Goal: Information Seeking & Learning: Find specific fact

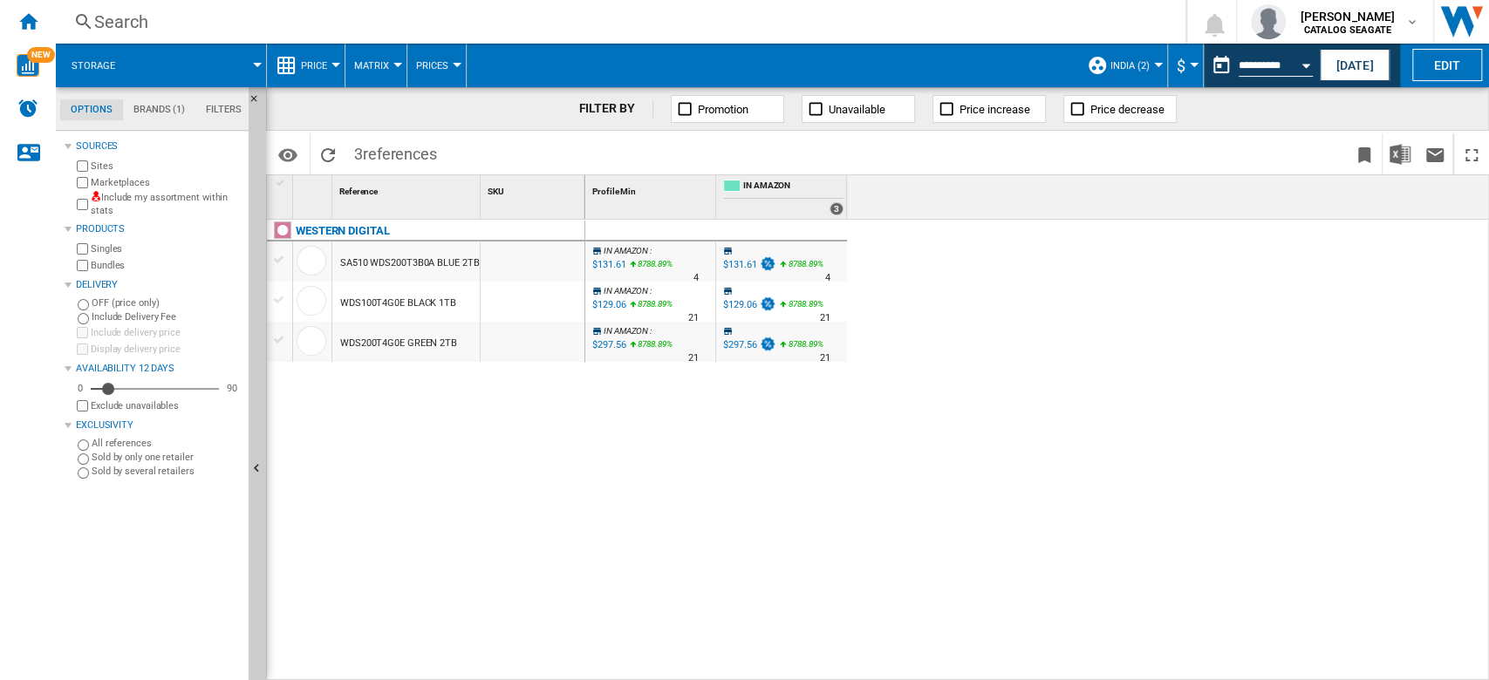
click at [1148, 73] on button "India (2)" at bounding box center [1134, 66] width 48 height 44
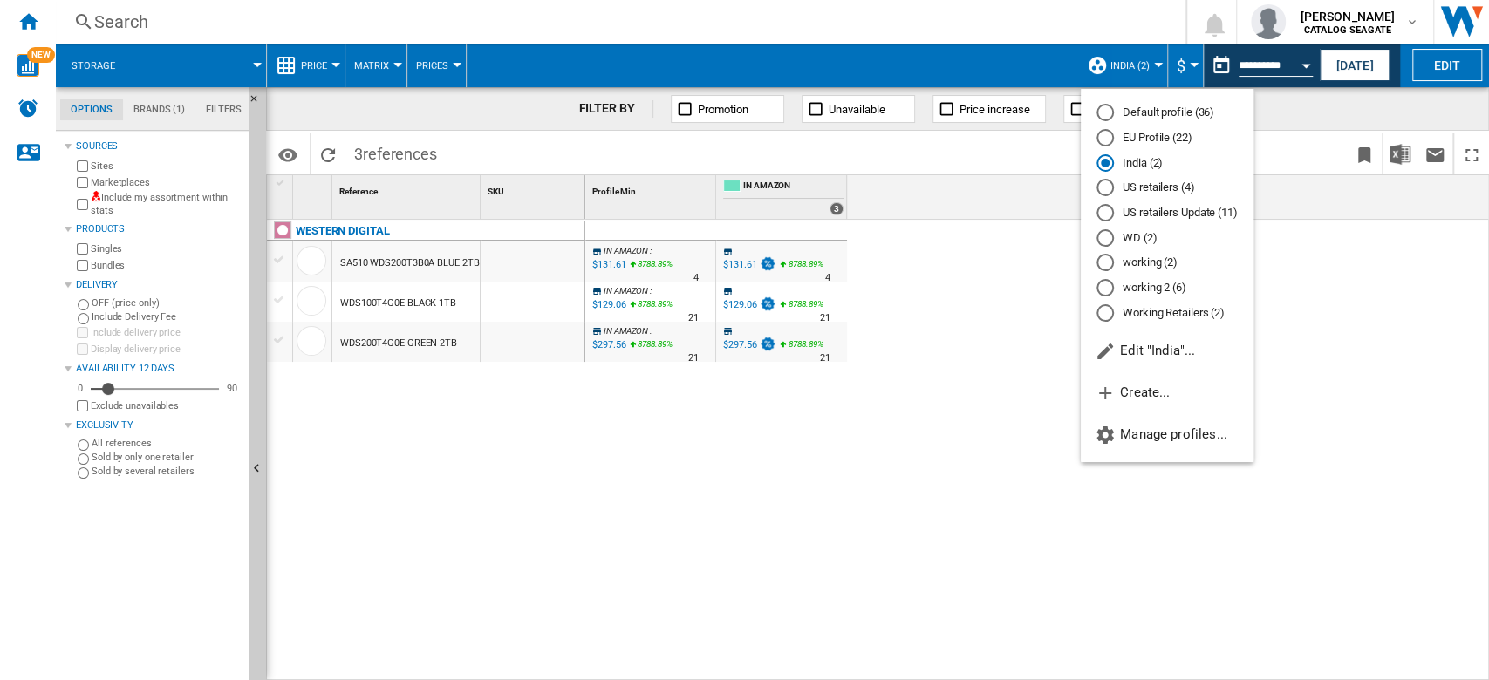
drag, startPoint x: 1172, startPoint y: 195, endPoint x: 1073, endPoint y: 267, distance: 123.0
click at [1172, 195] on md-radio-button "US retailers (4)" at bounding box center [1167, 188] width 141 height 17
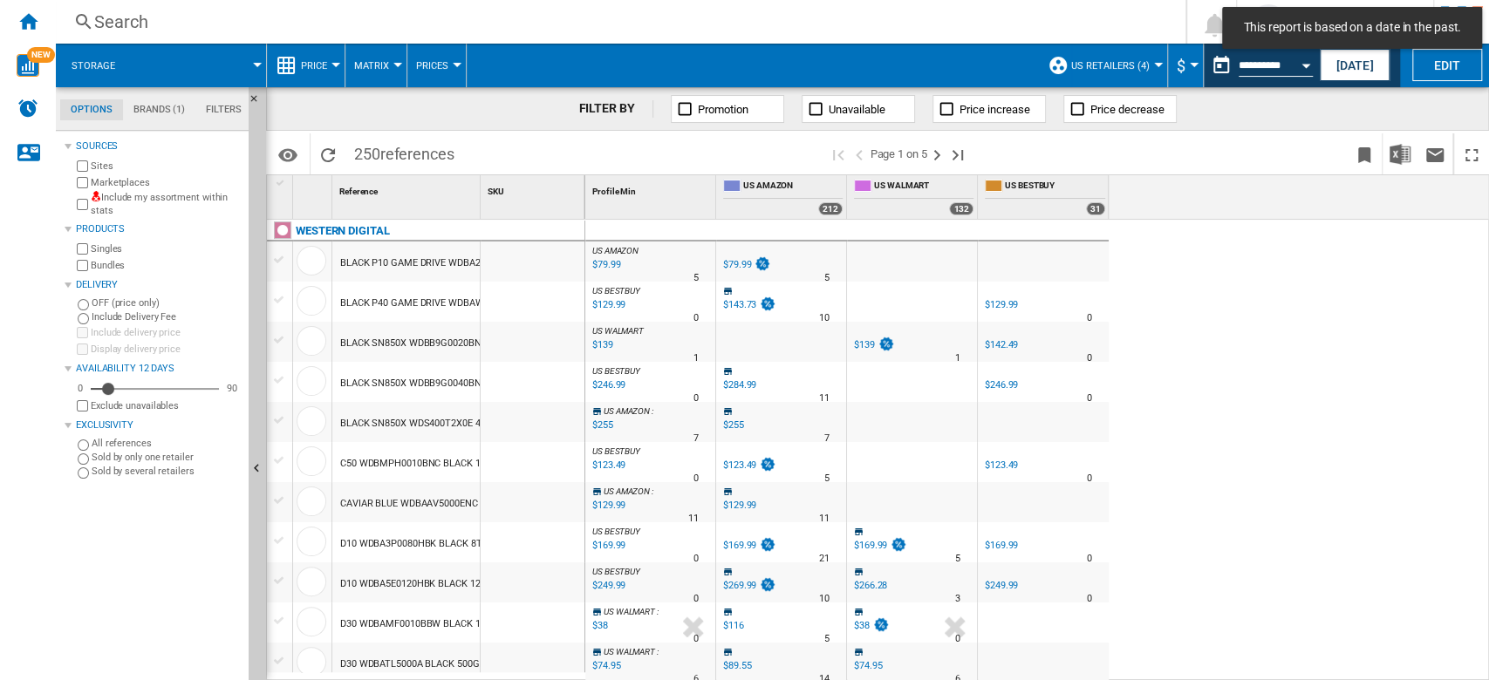
click at [1144, 66] on button "US retailers (4)" at bounding box center [1114, 66] width 87 height 44
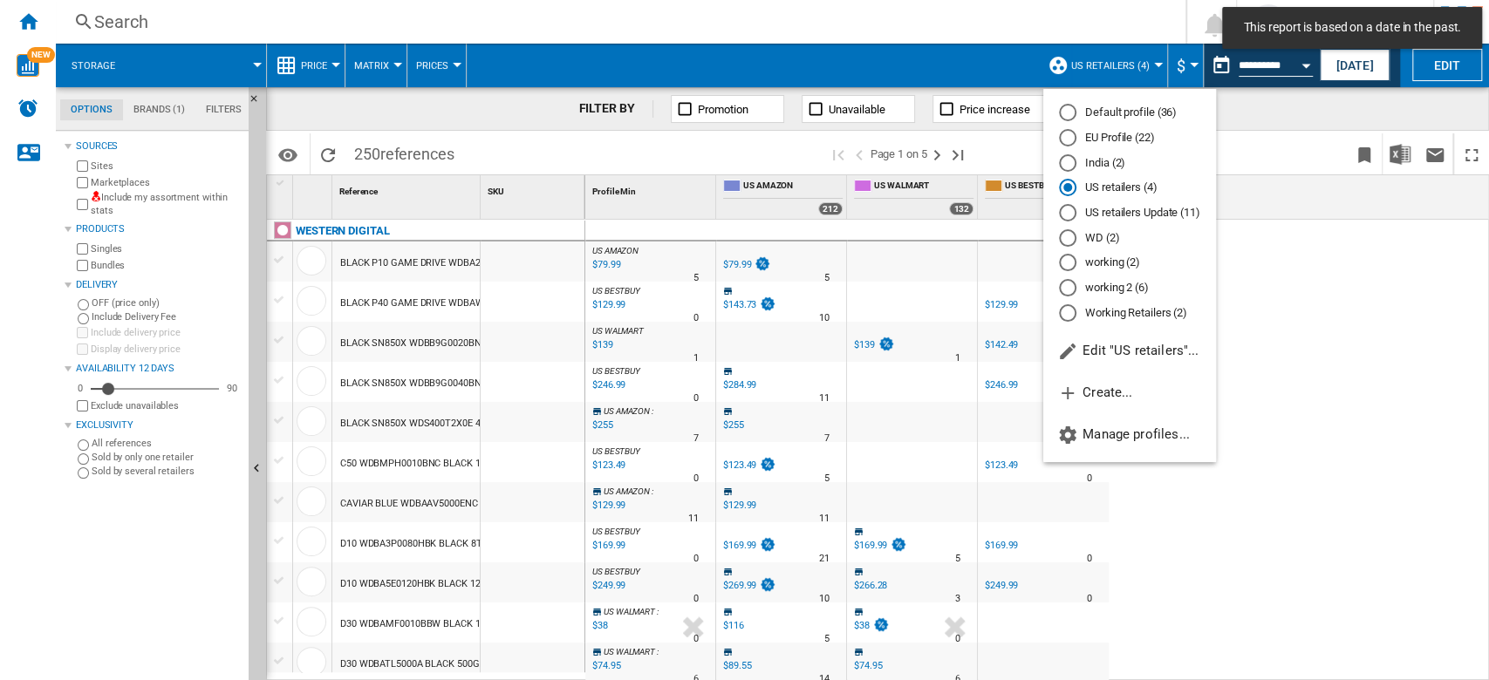
click at [1111, 164] on md-radio-button "India (2)" at bounding box center [1129, 162] width 141 height 17
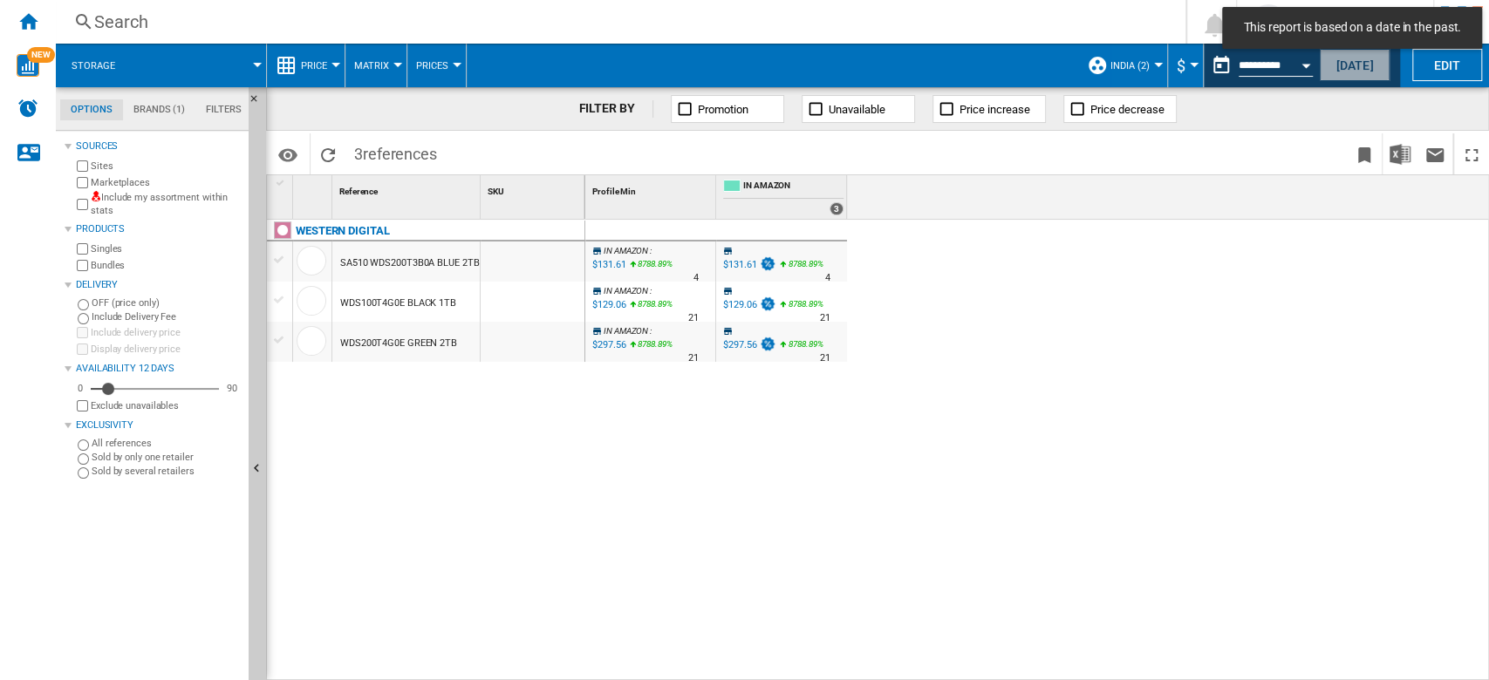
click at [1370, 64] on button "[DATE]" at bounding box center [1355, 65] width 70 height 32
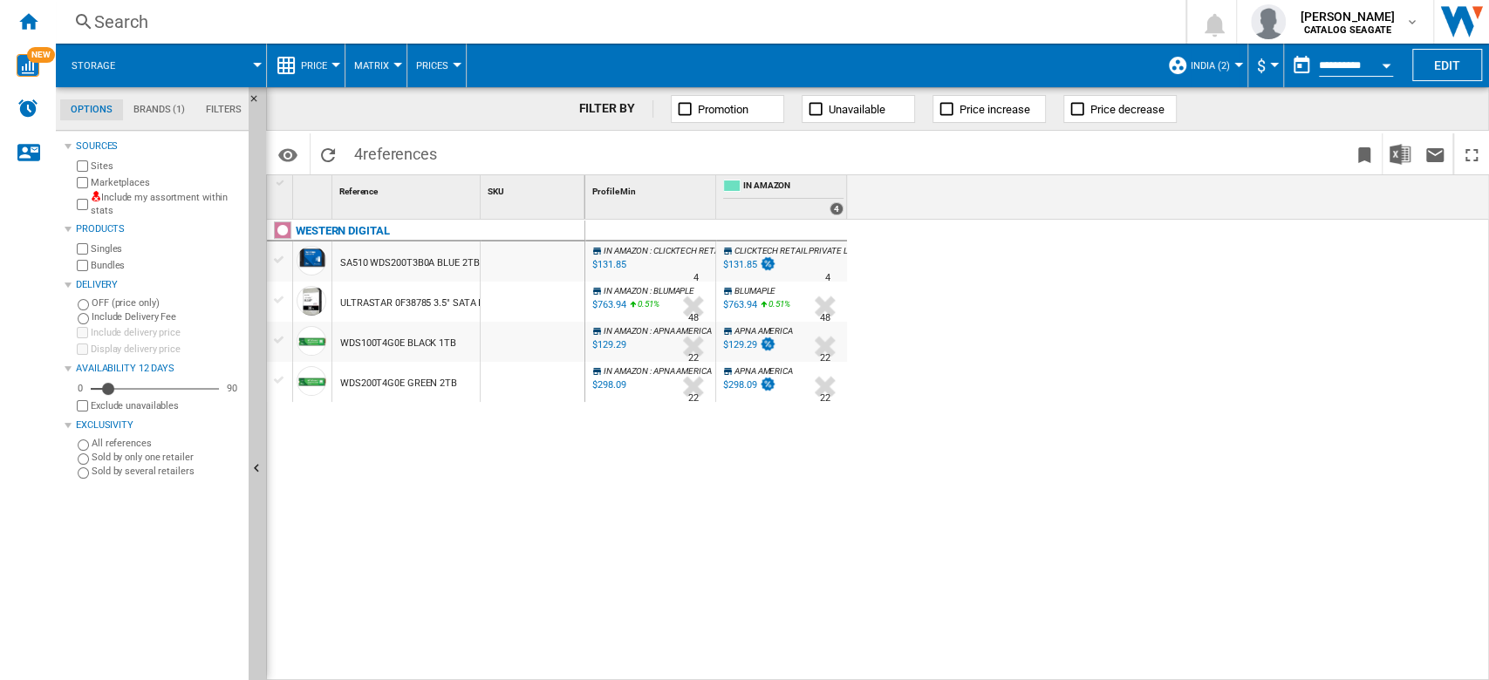
click at [1231, 66] on button "India (2)" at bounding box center [1215, 66] width 48 height 44
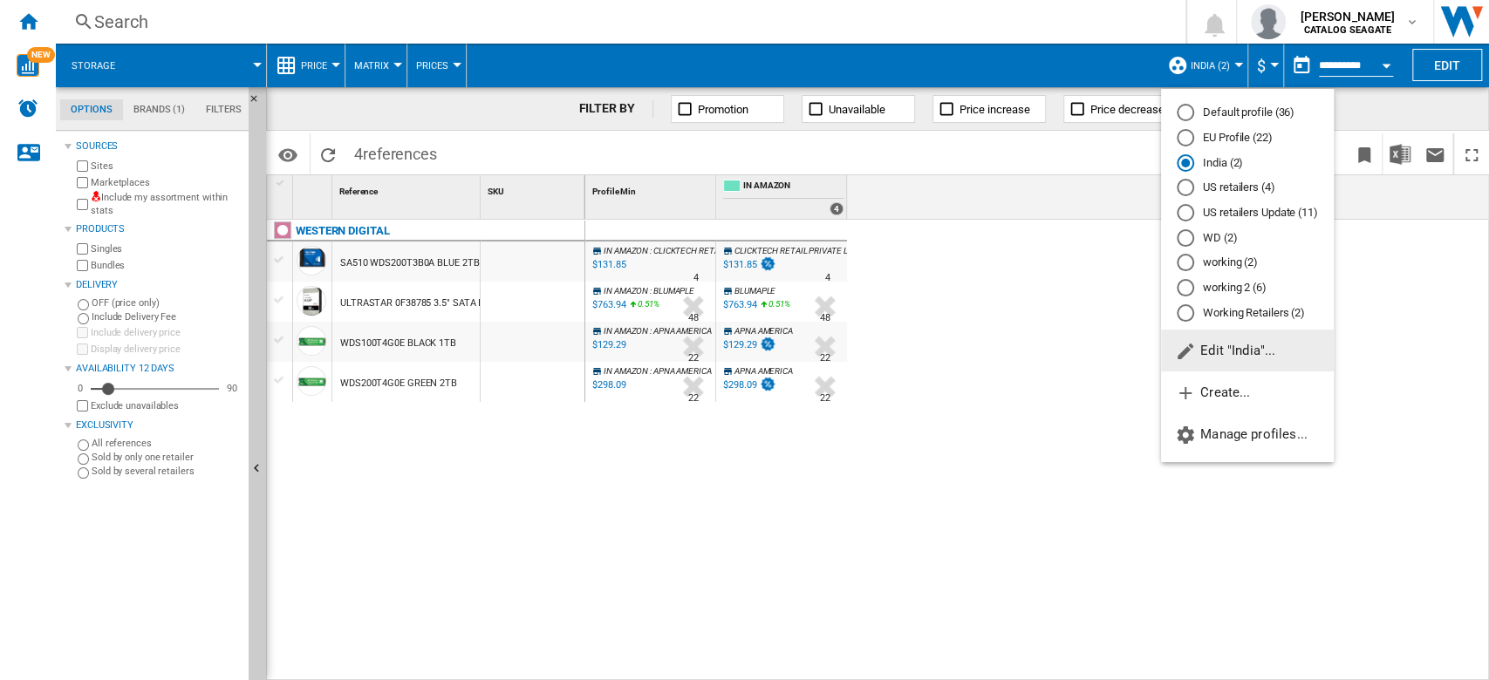
click at [1240, 348] on span "Edit "India"..." at bounding box center [1225, 351] width 100 height 16
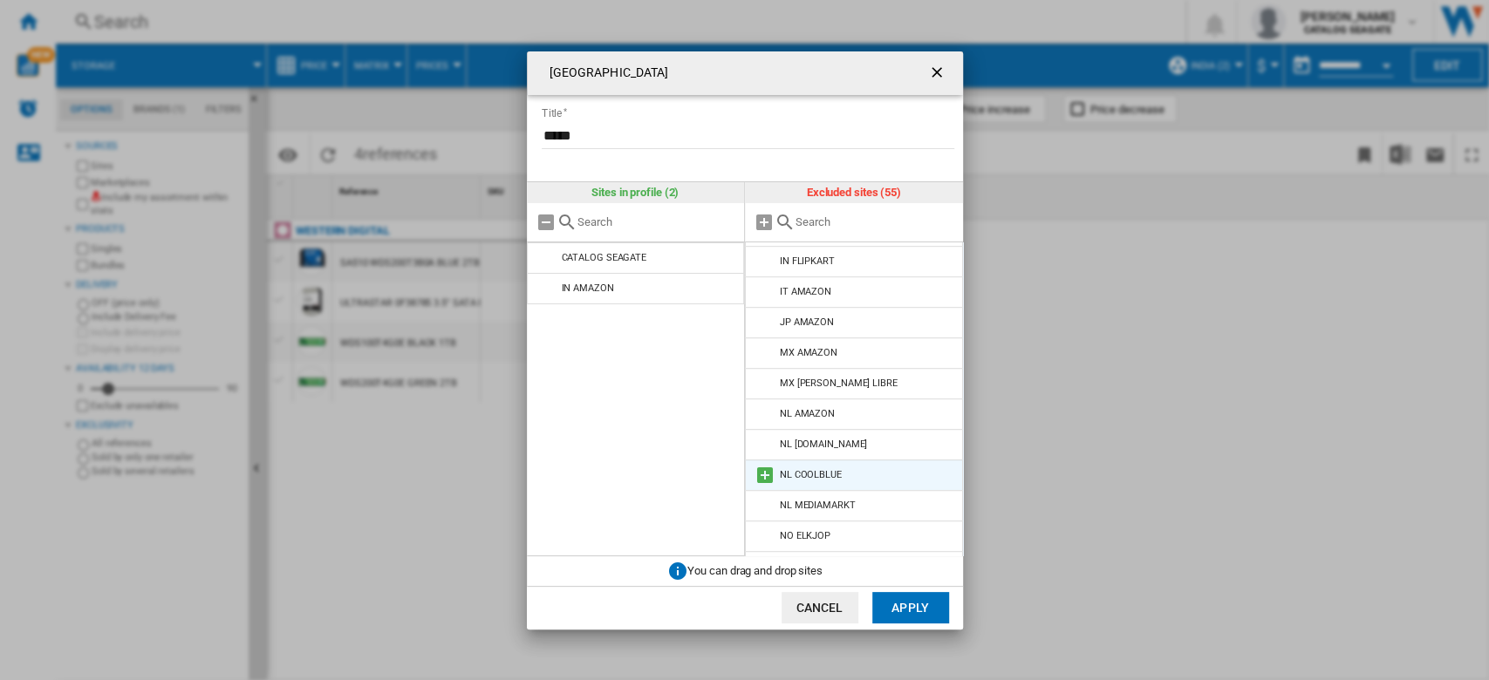
scroll to position [785, 0]
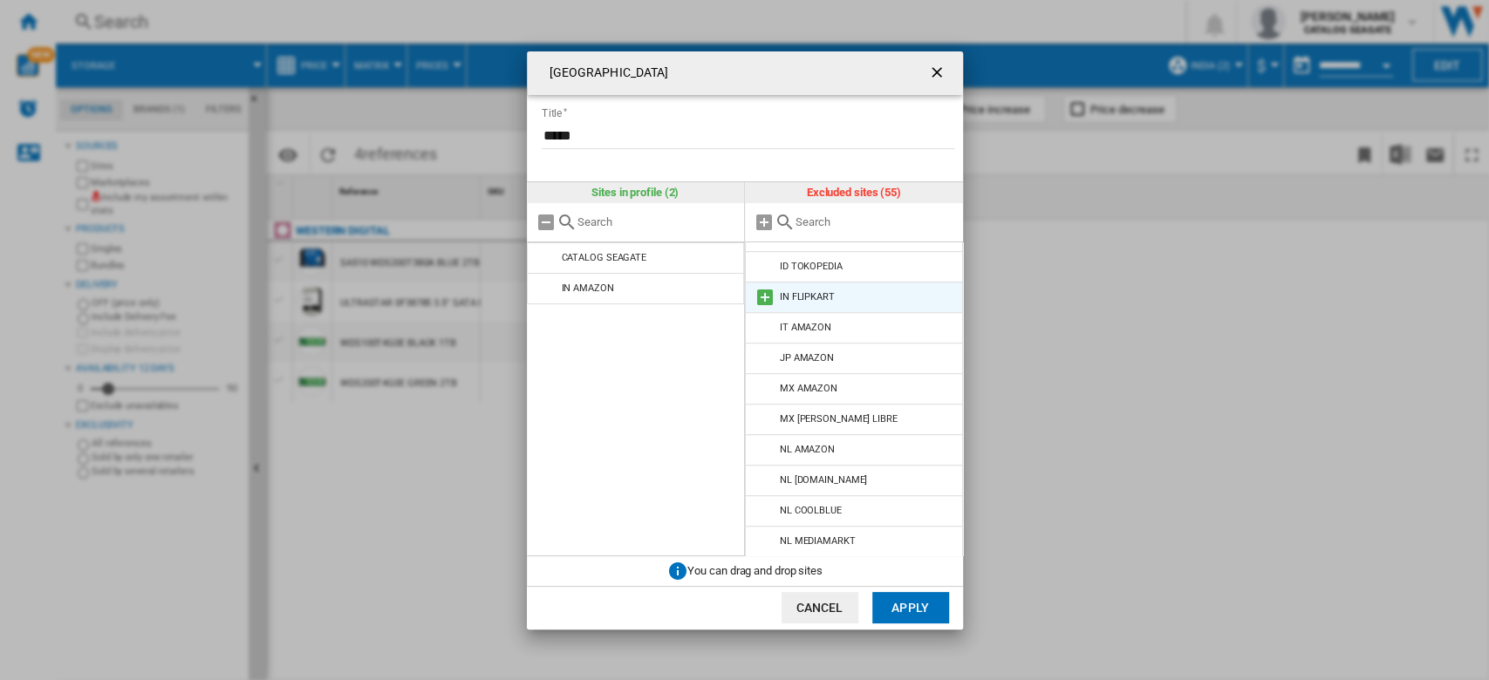
click at [768, 290] on md-icon at bounding box center [765, 297] width 21 height 21
click at [918, 604] on button "Apply" at bounding box center [910, 607] width 77 height 31
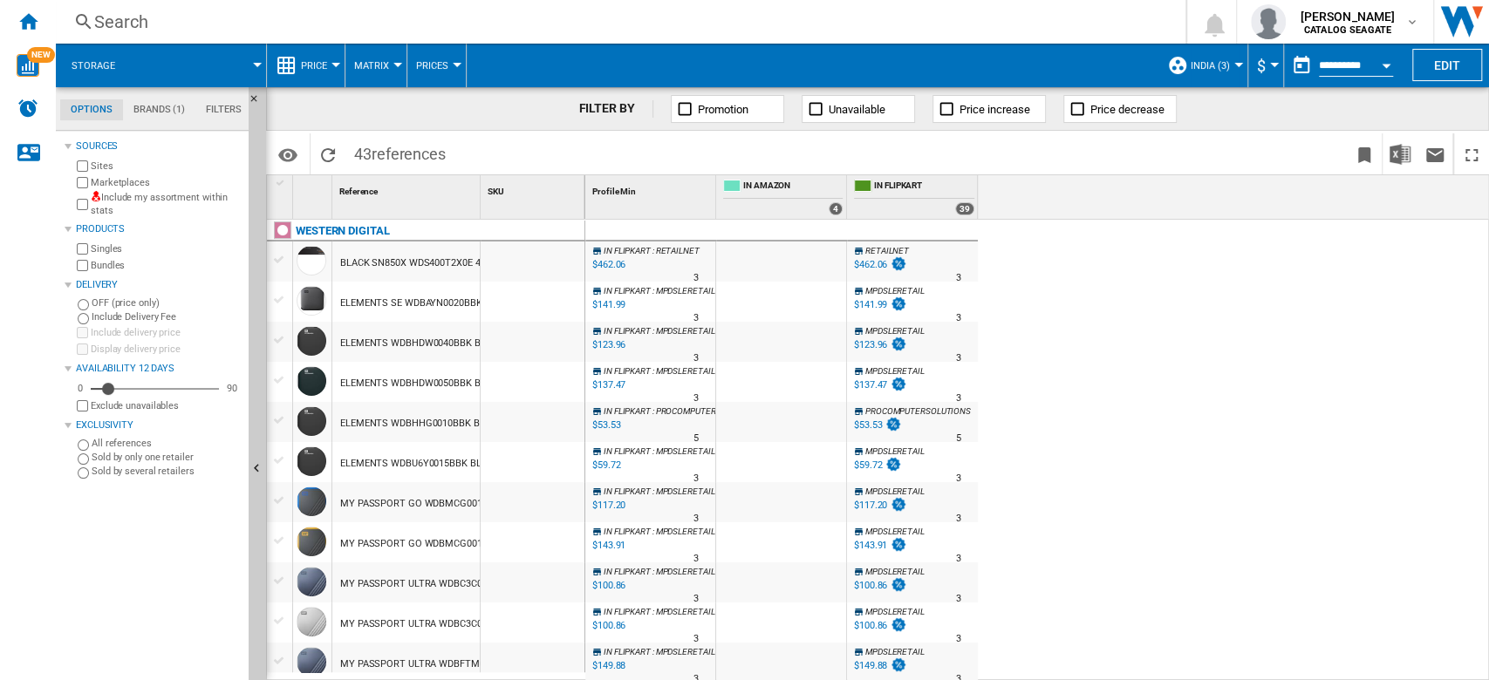
click at [251, 67] on span at bounding box center [199, 66] width 118 height 44
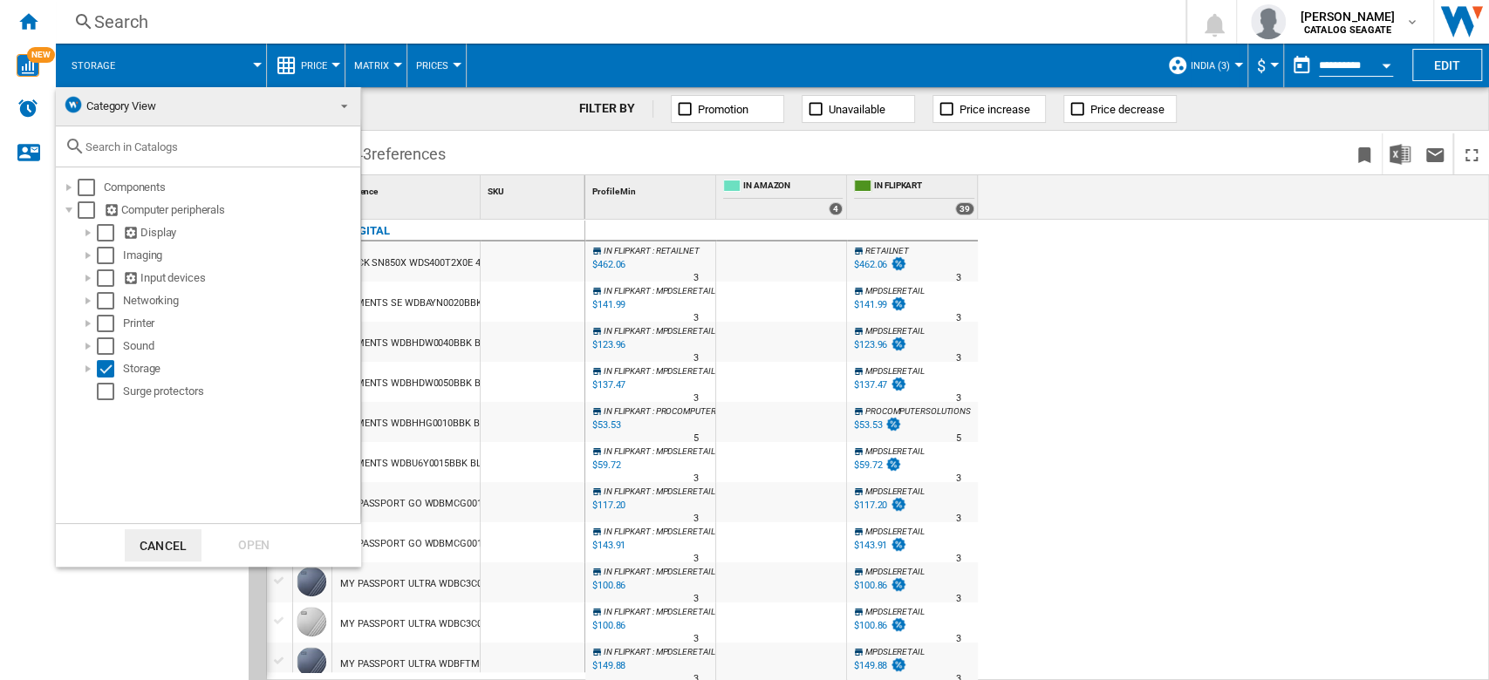
click at [335, 109] on span at bounding box center [339, 104] width 21 height 24
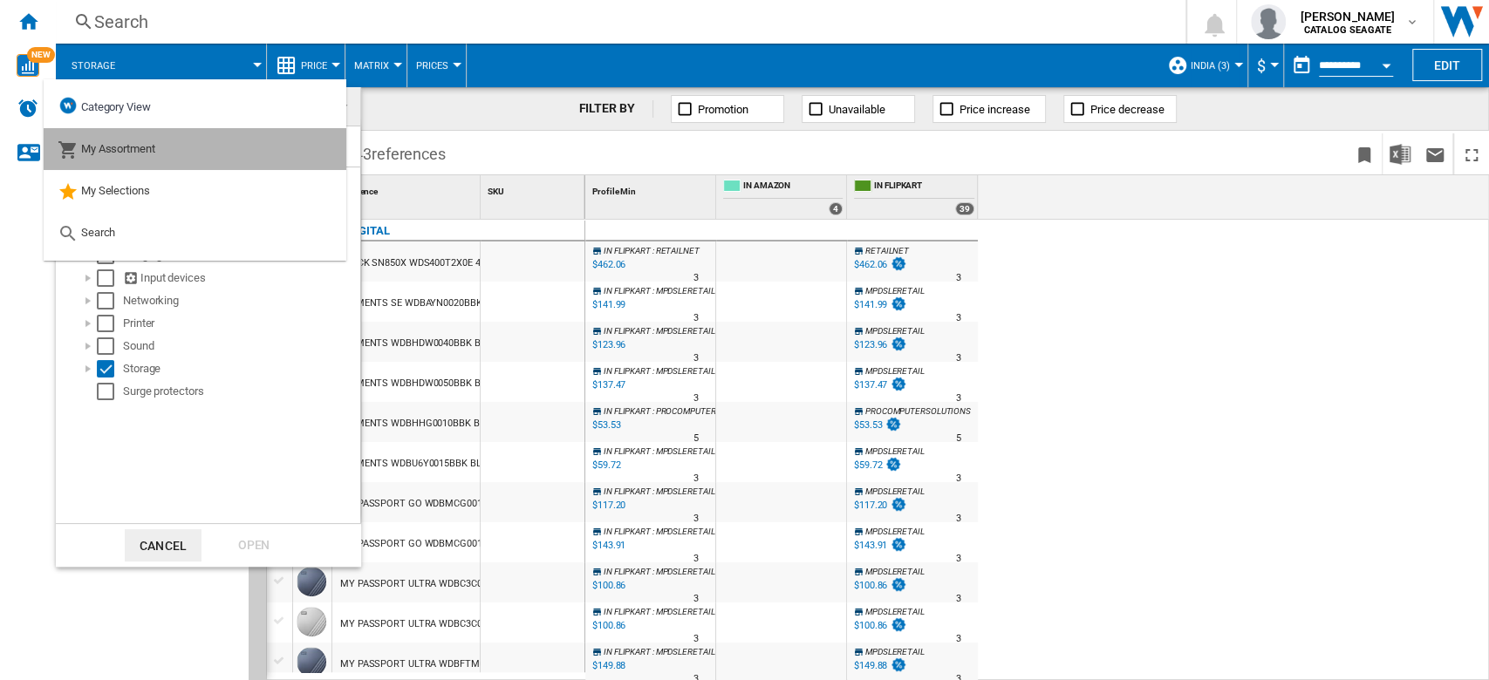
click at [144, 154] on span "My Assortment" at bounding box center [118, 148] width 74 height 13
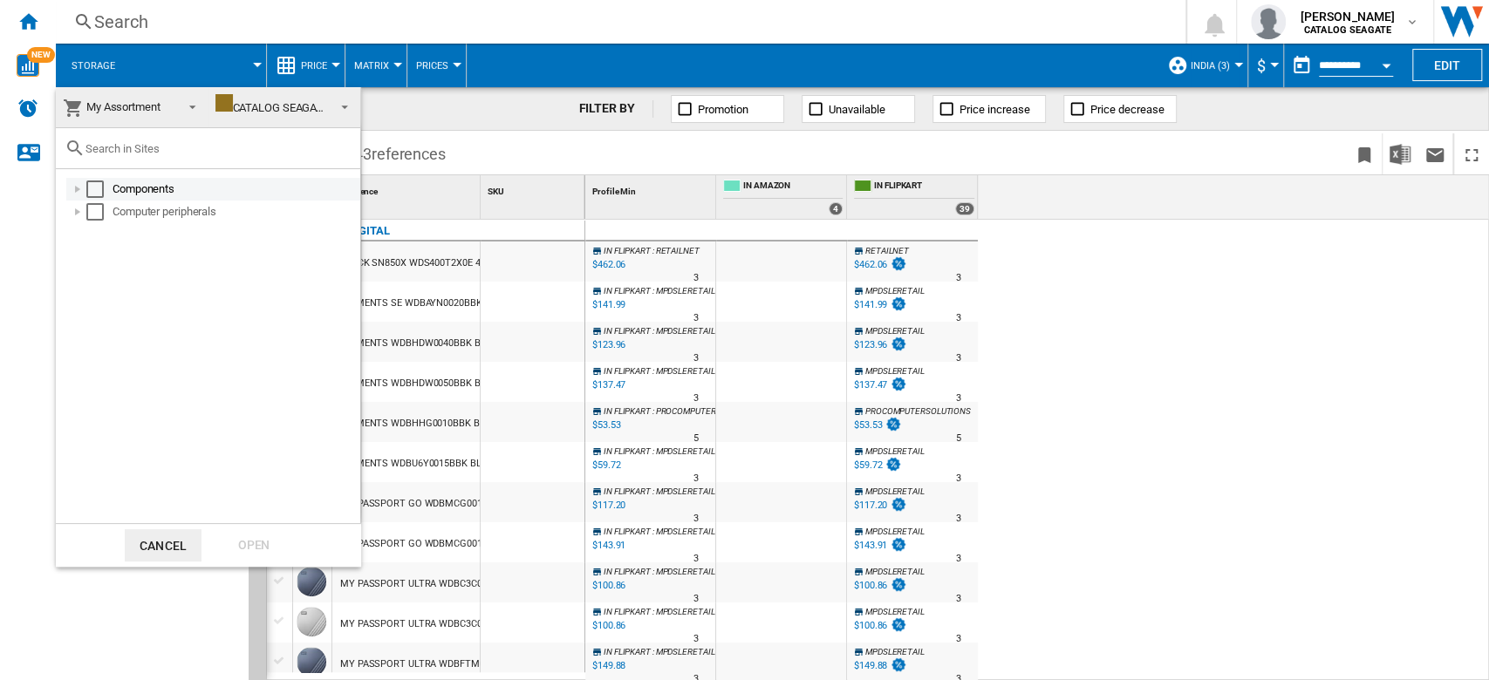
click at [99, 187] on div "Select" at bounding box center [94, 189] width 17 height 17
click at [97, 208] on div "Select" at bounding box center [94, 211] width 17 height 17
click at [235, 542] on div "Open" at bounding box center [253, 545] width 77 height 32
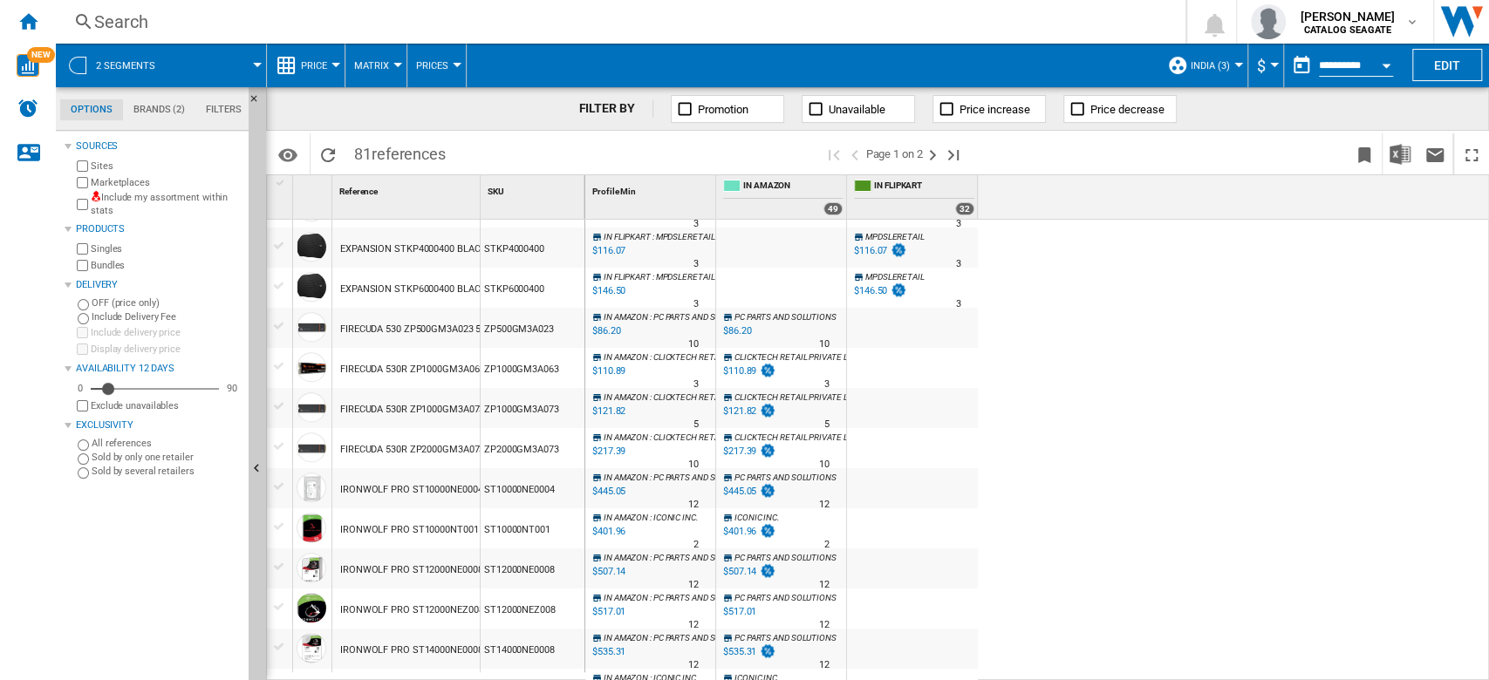
scroll to position [930, 0]
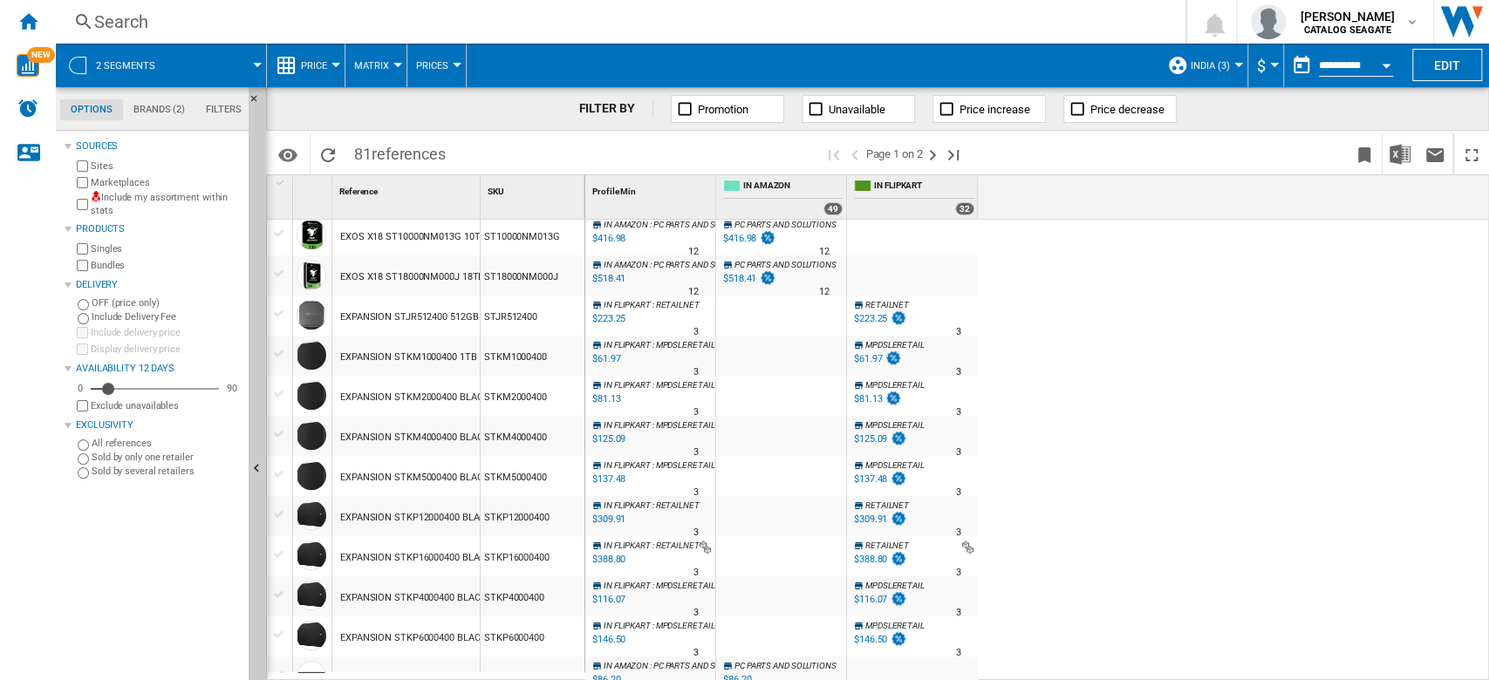
click at [1203, 53] on button "India (3)" at bounding box center [1215, 66] width 48 height 44
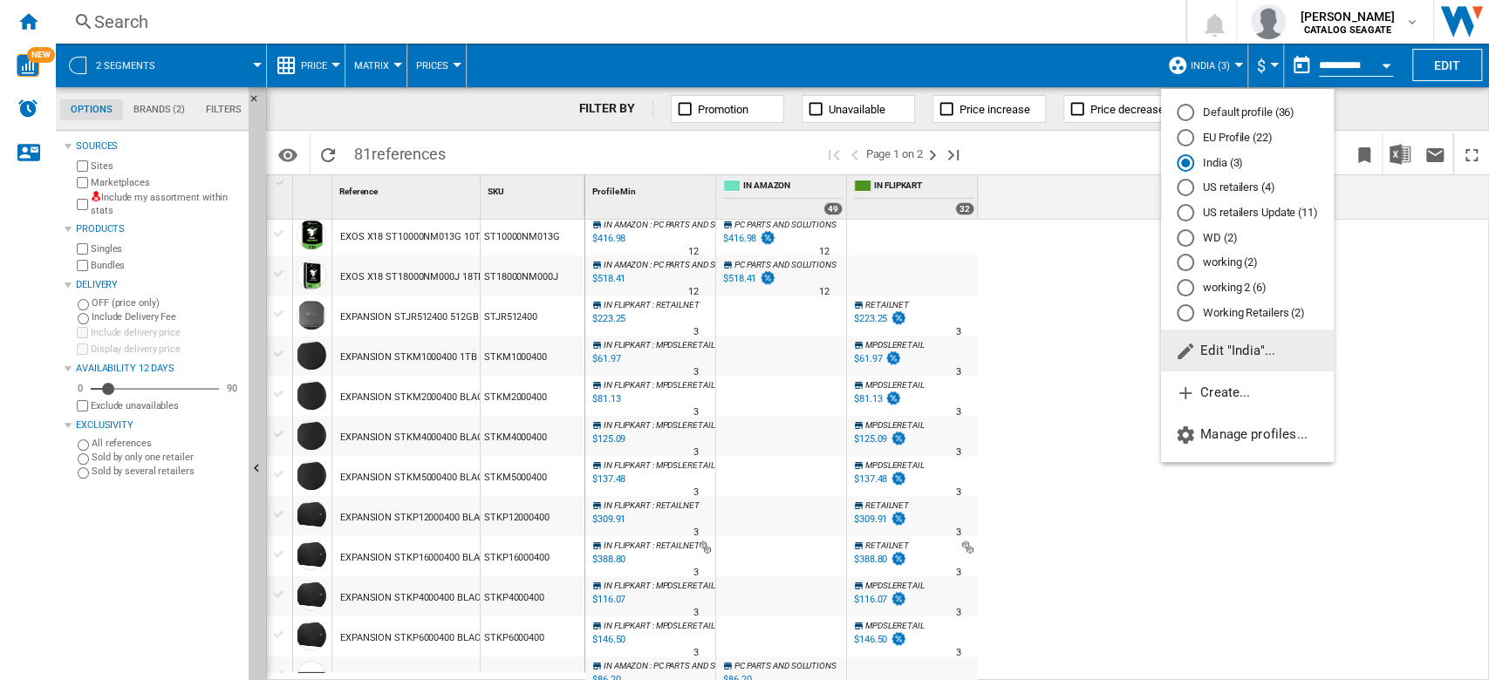
click at [1247, 187] on md-radio-button "US retailers (4)" at bounding box center [1247, 188] width 141 height 17
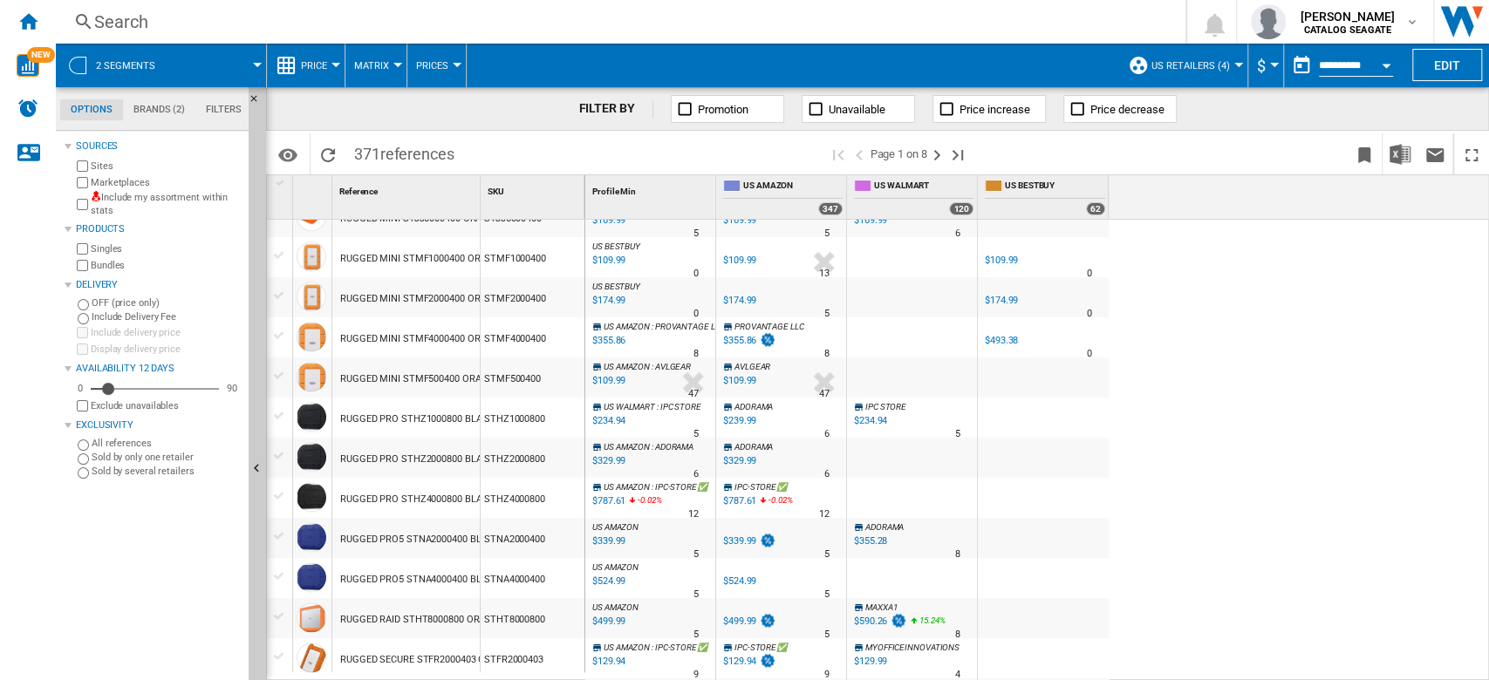
scroll to position [1565, 0]
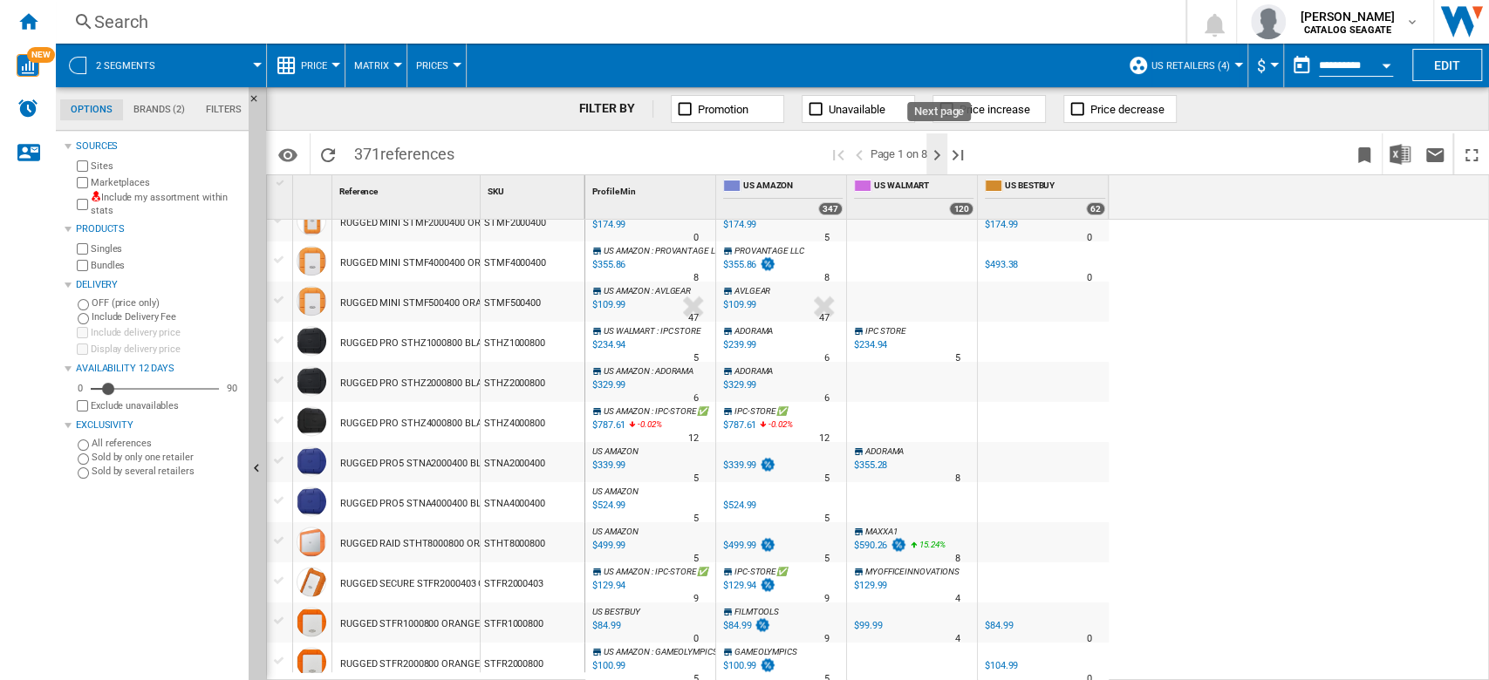
click at [937, 157] on ng-md-icon "Next page" at bounding box center [936, 155] width 21 height 21
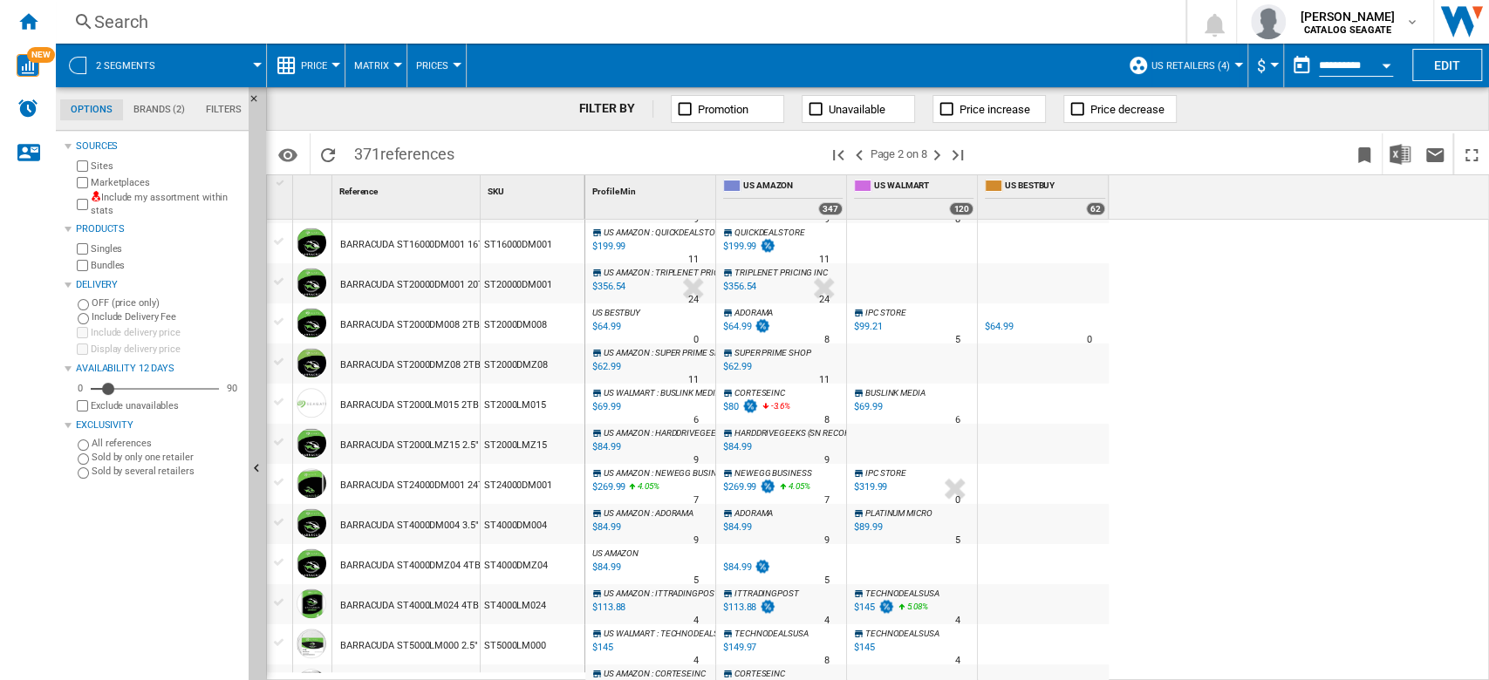
scroll to position [1047, 0]
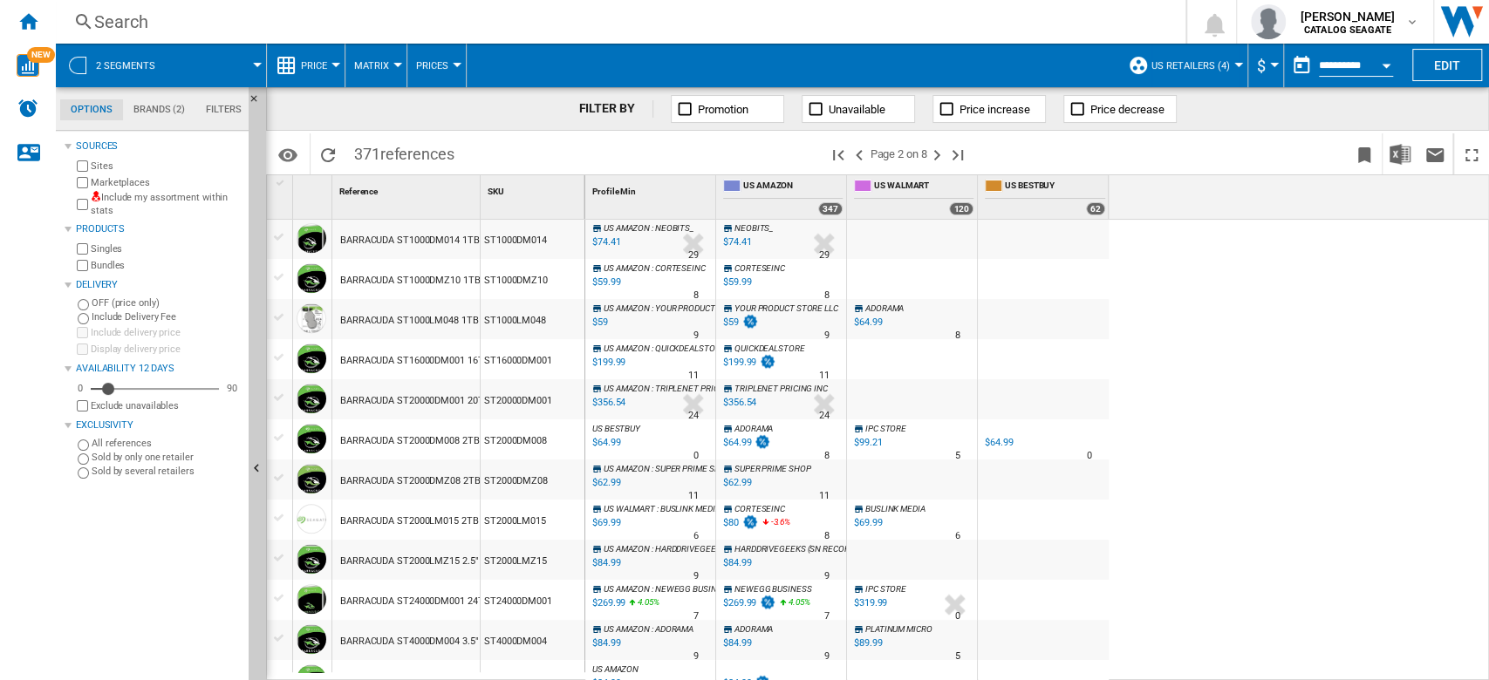
click at [321, 17] on div "Search" at bounding box center [617, 22] width 1046 height 24
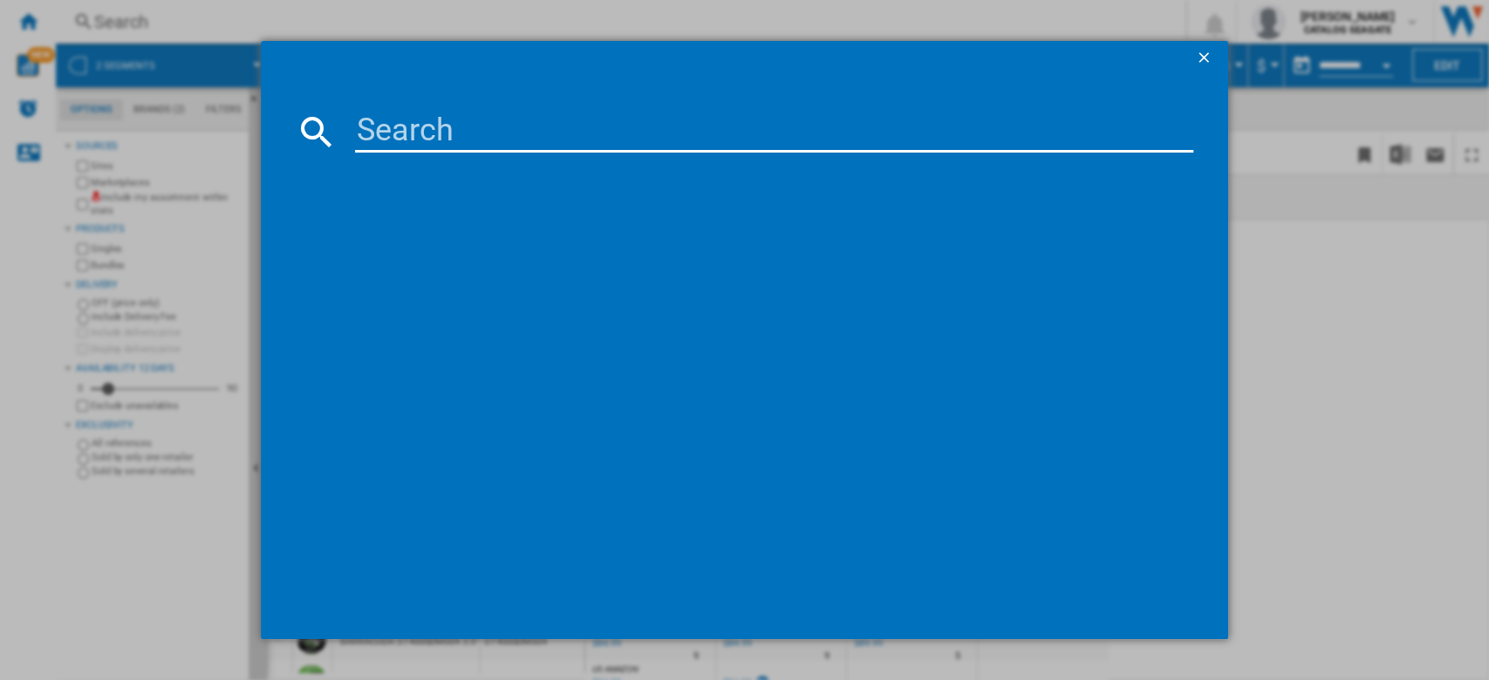
click at [427, 127] on input at bounding box center [774, 132] width 839 height 42
type input "o"
type input "ironwolf pro 28TB"
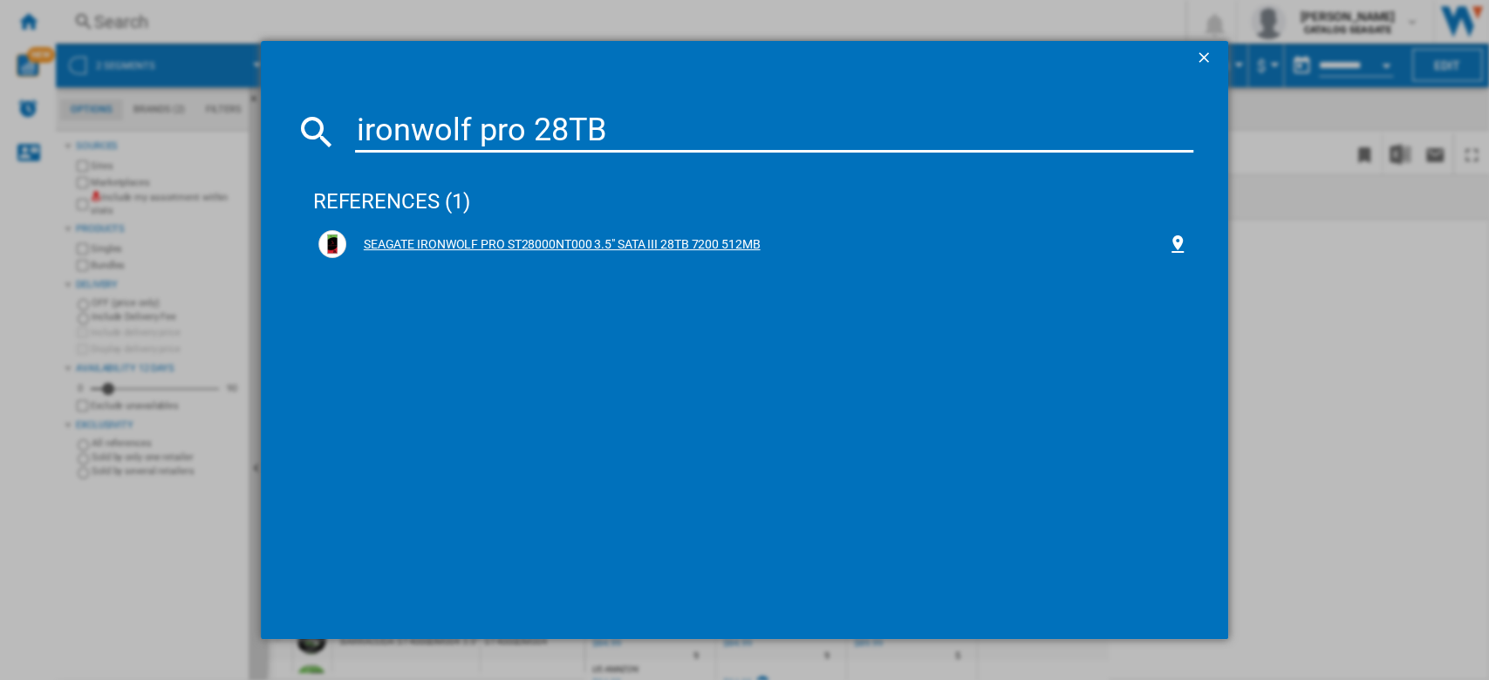
click at [700, 240] on div "SEAGATE IRONWOLF PRO ST28000NT000 3.5" SATA III 28TB 7200 512MB" at bounding box center [757, 244] width 822 height 17
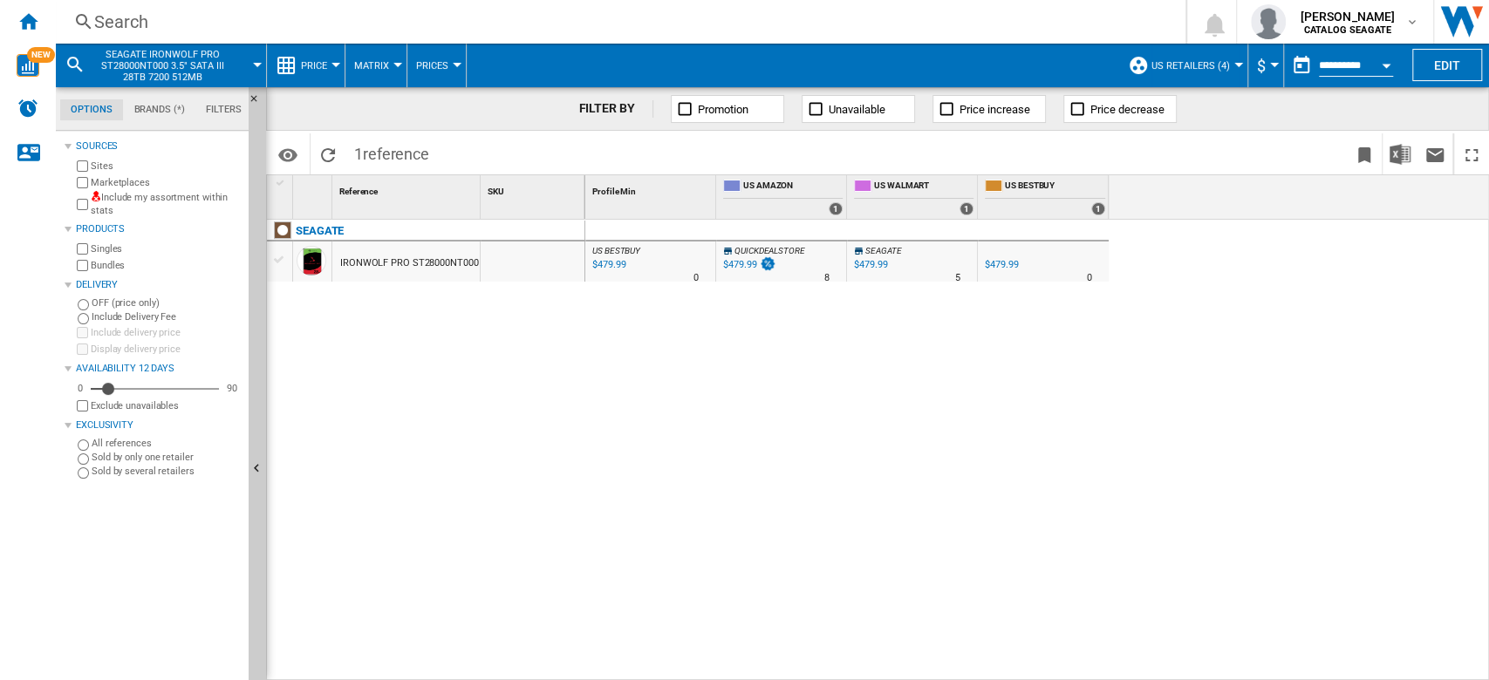
click at [876, 260] on div "$479.99" at bounding box center [870, 264] width 33 height 11
